Goal: Information Seeking & Learning: Stay updated

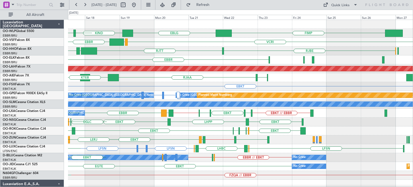
click at [211, 54] on div "RJTT LROP [GEOGRAPHIC_DATA] [GEOGRAPHIC_DATA] EGGD SKCG" at bounding box center [240, 50] width 344 height 9
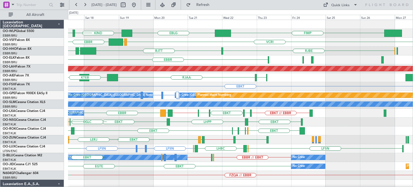
click at [201, 73] on div "EBLG KIND KTEB FIMP KIND EBLG LIML [GEOGRAPHIC_DATA] VCRI VRMU [GEOGRAPHIC_DATA…" at bounding box center [240, 184] width 344 height 328
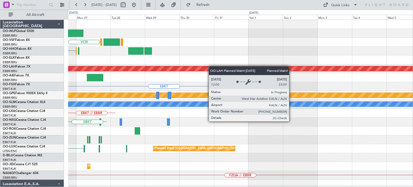
click at [171, 69] on div "FIMP VCRI [GEOGRAPHIC_DATA] Planned [GEOGRAPHIC_DATA][PERSON_NAME]-[GEOGRAPHIC_…" at bounding box center [240, 184] width 344 height 328
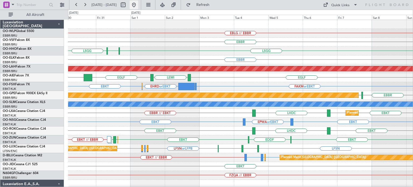
click at [138, 3] on button at bounding box center [133, 5] width 9 height 9
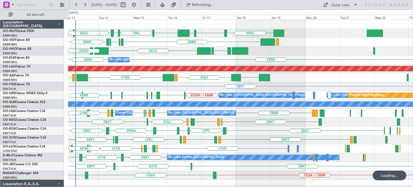
click at [148, 81] on div "LIML LIRN ELLX LIML KIND KTEB KIND EBLG LEBL EBLG [GEOGRAPHIC_DATA] LIRP LFMN L…" at bounding box center [240, 184] width 344 height 328
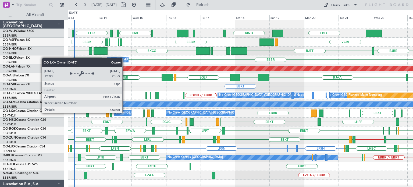
click at [125, 113] on div "Owner [GEOGRAPHIC_DATA]-[GEOGRAPHIC_DATA]" at bounding box center [151, 113] width 73 height 8
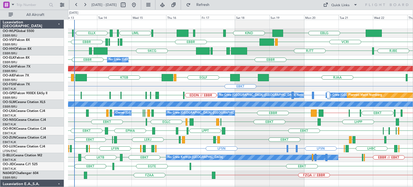
click at [175, 85] on div "EBKT" at bounding box center [240, 86] width 344 height 9
click at [174, 59] on div "EBBR [GEOGRAPHIC_DATA] No Crew [GEOGRAPHIC_DATA] (Brussels National)" at bounding box center [240, 59] width 344 height 9
click at [177, 82] on div "EBKT" at bounding box center [240, 86] width 344 height 9
click at [199, 86] on div "EBKT" at bounding box center [240, 86] width 344 height 9
click at [214, 6] on span "Refresh" at bounding box center [202, 5] width 23 height 4
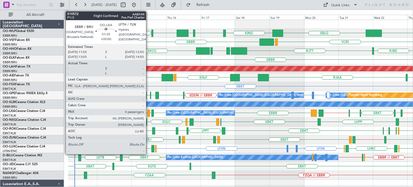
click at [148, 111] on div at bounding box center [148, 112] width 3 height 7
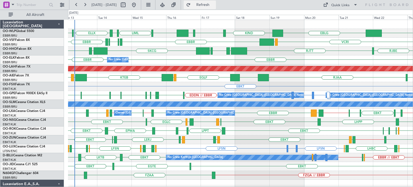
click at [213, 3] on span "Refresh" at bounding box center [202, 5] width 23 height 4
click at [156, 111] on div "EBBR [GEOGRAPHIC_DATA] EBKT // LFTH EBKT EBBR // EBKT LFMD EBKT LECO EBKT // EB…" at bounding box center [240, 112] width 344 height 9
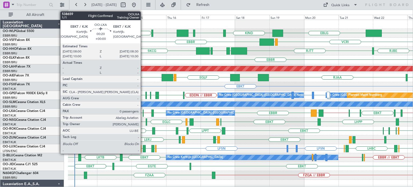
click at [143, 111] on div at bounding box center [143, 112] width 1 height 7
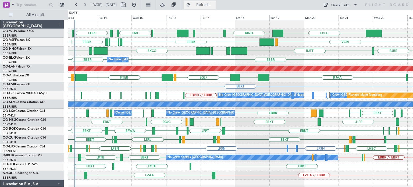
click at [214, 5] on span "Refresh" at bounding box center [202, 5] width 23 height 4
click at [304, 38] on div "EBBR LIRP LFMN LIRP [GEOGRAPHIC_DATA] VCRI VRMU" at bounding box center [240, 42] width 344 height 9
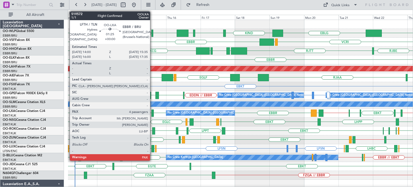
click at [153, 112] on div at bounding box center [152, 112] width 2 height 7
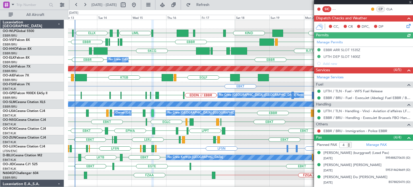
scroll to position [111, 0]
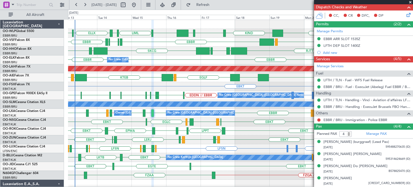
click at [411, 1] on span at bounding box center [409, 2] width 5 height 5
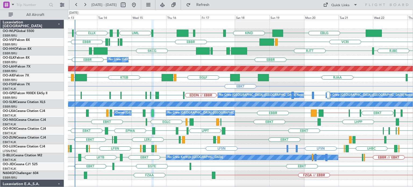
type input "0"
click at [200, 120] on div "EBKT EBKT [GEOGRAPHIC_DATA] LFML EGPH [GEOGRAPHIC_DATA] EBKT LHPP" at bounding box center [240, 121] width 344 height 9
click at [210, 4] on span "Refresh" at bounding box center [202, 5] width 23 height 4
